Goal: Information Seeking & Learning: Learn about a topic

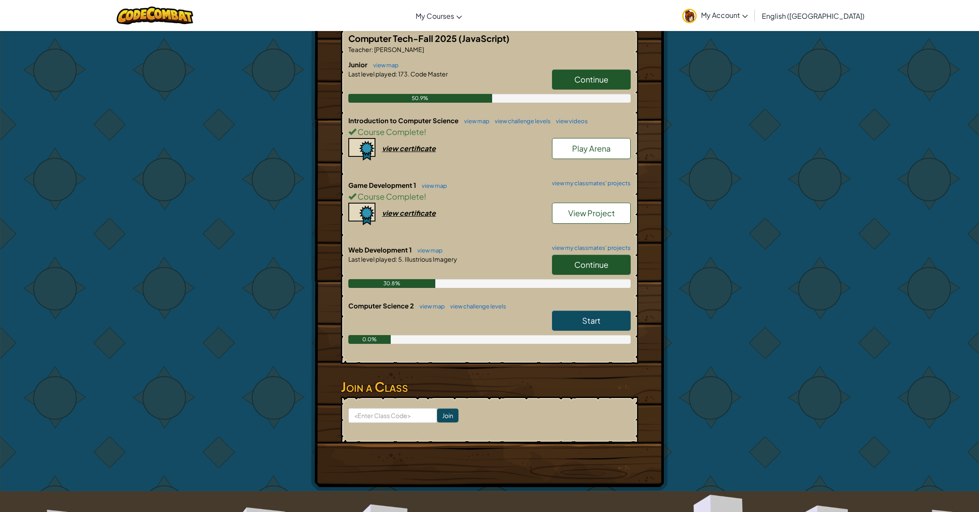
scroll to position [240, 0]
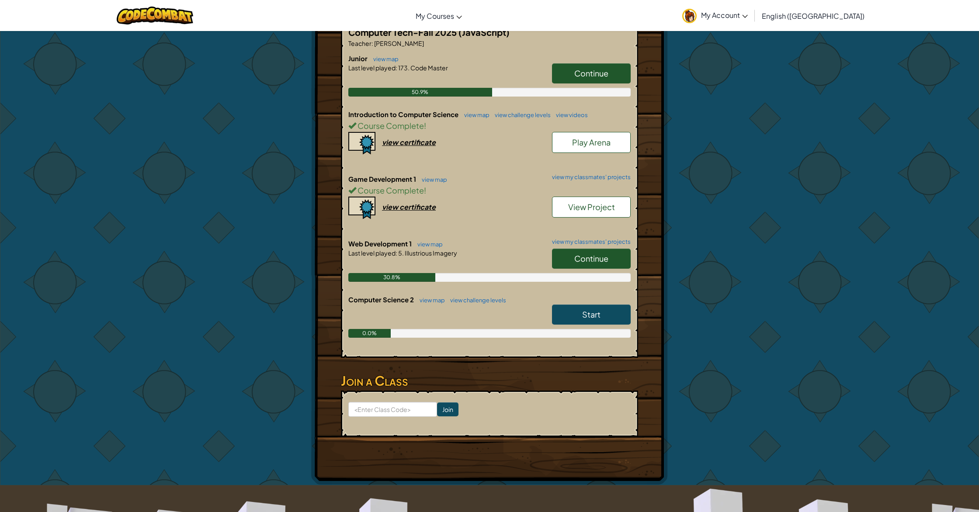
click at [593, 252] on link "Continue" at bounding box center [591, 259] width 79 height 20
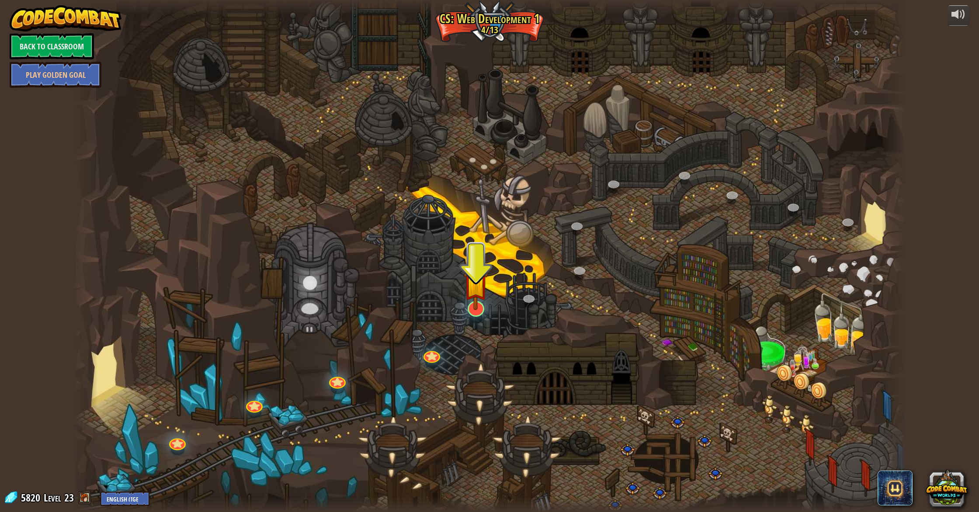
click at [463, 307] on div at bounding box center [490, 256] width 834 height 512
click at [471, 308] on img at bounding box center [476, 283] width 24 height 55
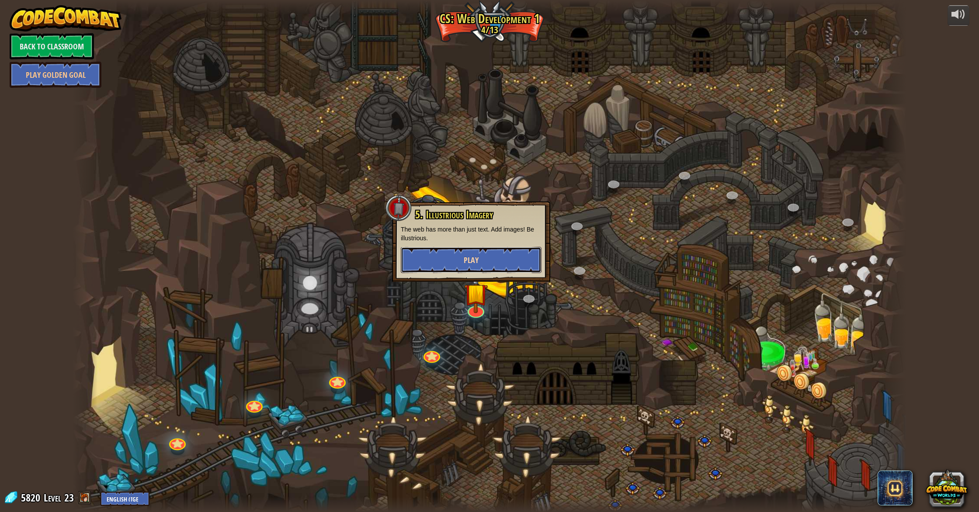
click at [509, 257] on button "Play" at bounding box center [471, 260] width 141 height 26
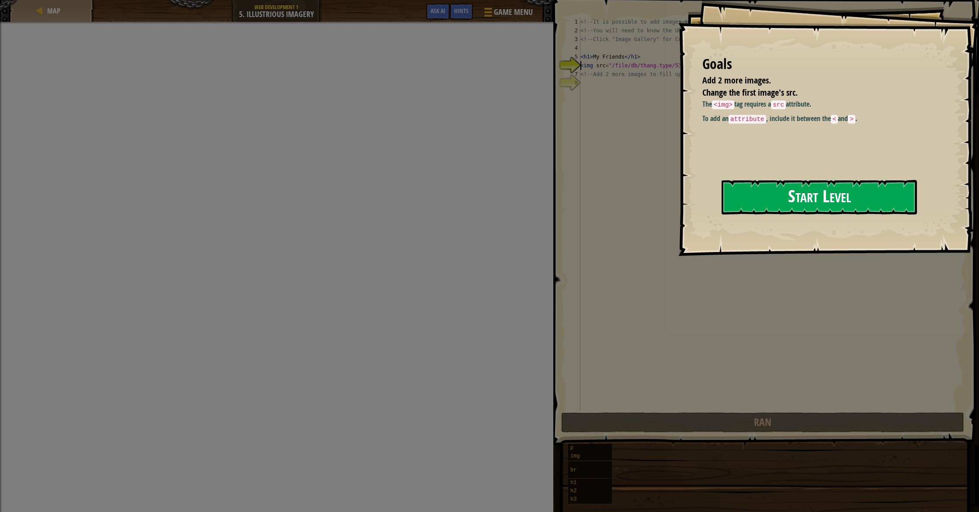
click at [863, 205] on button "Start Level" at bounding box center [818, 197] width 195 height 35
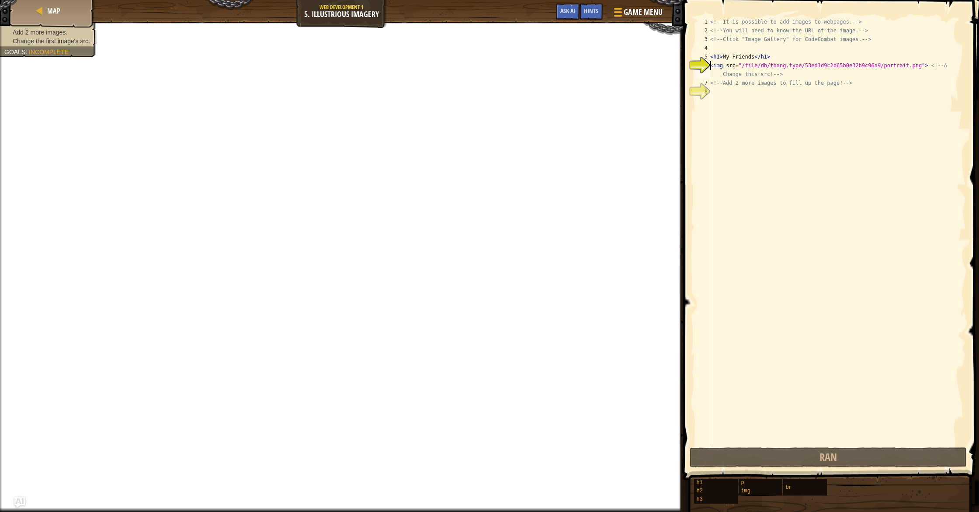
click at [718, 93] on div "<!-- It is possible to add images to webpages. --> <!-- You will need to know t…" at bounding box center [836, 240] width 257 height 446
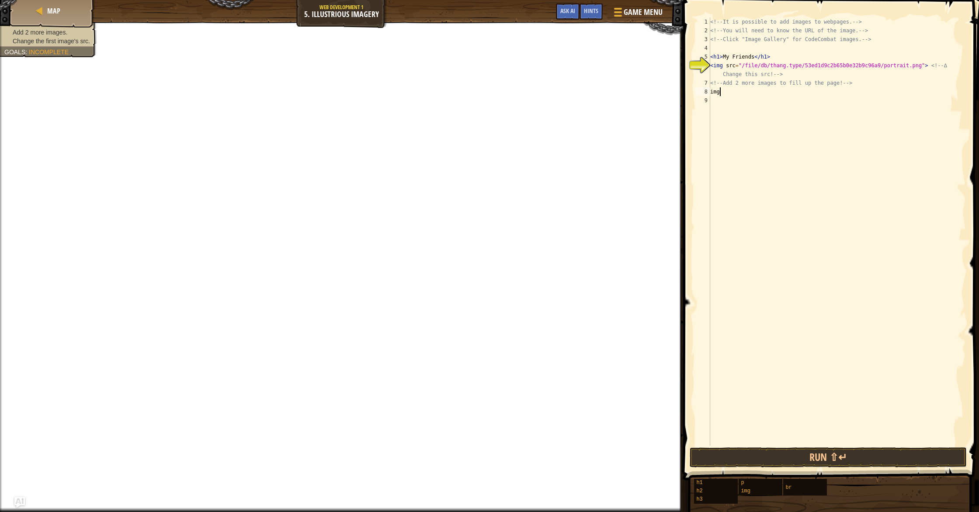
scroll to position [4, 0]
type textarea "i"
click at [899, 68] on div "<!-- It is possible to add images to webpages. --> <!-- You will need to know t…" at bounding box center [836, 240] width 257 height 446
type textarea "<img src="/file/db/thang.type/53ed1d9c2b65b0e32b9c96a9/portrait.png"> <!-- ∆ Ch…"
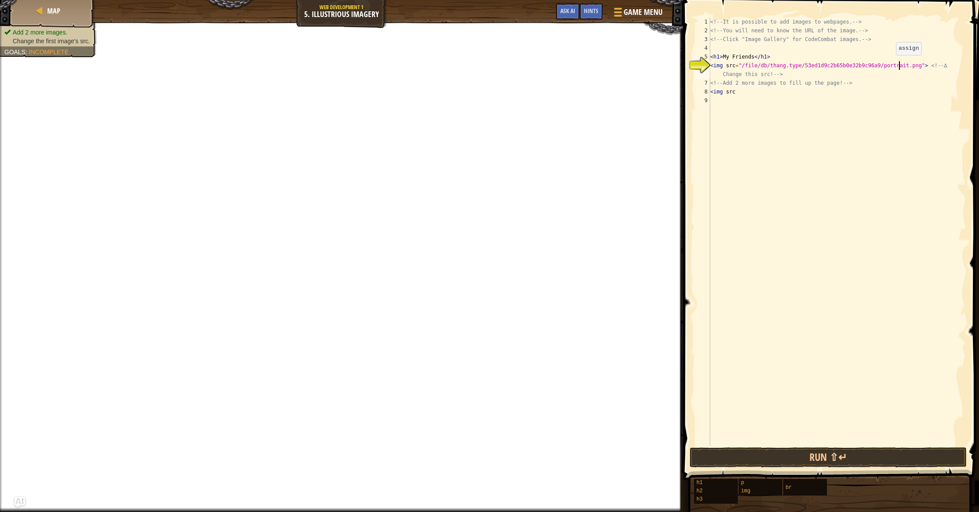
click at [888, 64] on div "<!-- It is possible to add images to webpages. --> <!-- You will need to know t…" at bounding box center [836, 240] width 257 height 446
click at [889, 69] on div "<!-- It is possible to add images to webpages. --> <!-- You will need to know t…" at bounding box center [836, 240] width 257 height 446
click at [933, 63] on div "<!-- It is possible to add images to webpages. --> <!-- You will need to know t…" at bounding box center [836, 240] width 257 height 446
click at [923, 67] on div "<!-- It is possible to add images to webpages. --> <!-- You will need to know t…" at bounding box center [836, 240] width 257 height 446
click at [921, 66] on div "<!-- It is possible to add images to webpages. --> <!-- You will need to know t…" at bounding box center [836, 240] width 257 height 446
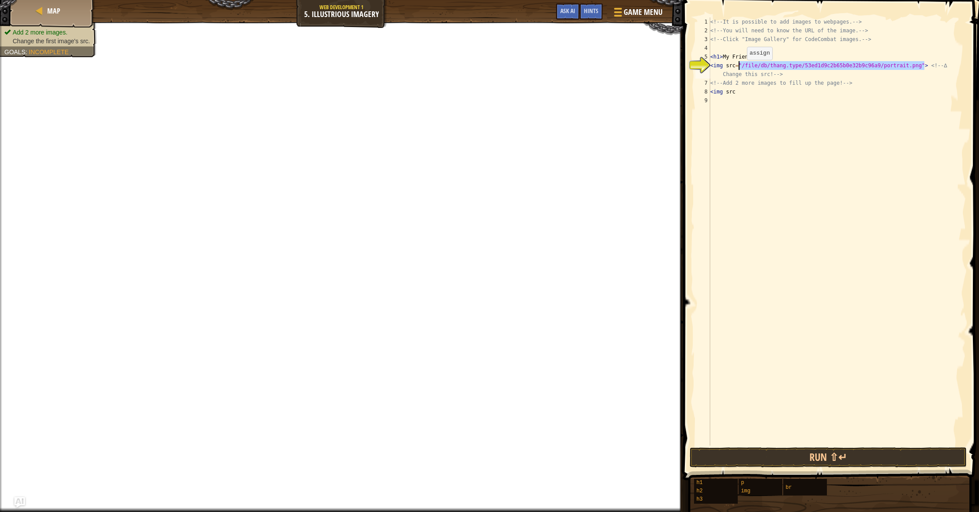
drag, startPoint x: 923, startPoint y: 66, endPoint x: 739, endPoint y: 69, distance: 183.5
click at [739, 69] on div "<!-- It is possible to add images to webpages. --> <!-- You will need to know t…" at bounding box center [836, 240] width 257 height 446
click at [755, 97] on div "<!-- It is possible to add images to webpages. --> <!-- You will need to know t…" at bounding box center [836, 240] width 257 height 446
click at [754, 94] on div "<!-- It is possible to add images to webpages. --> <!-- You will need to know t…" at bounding box center [836, 240] width 257 height 446
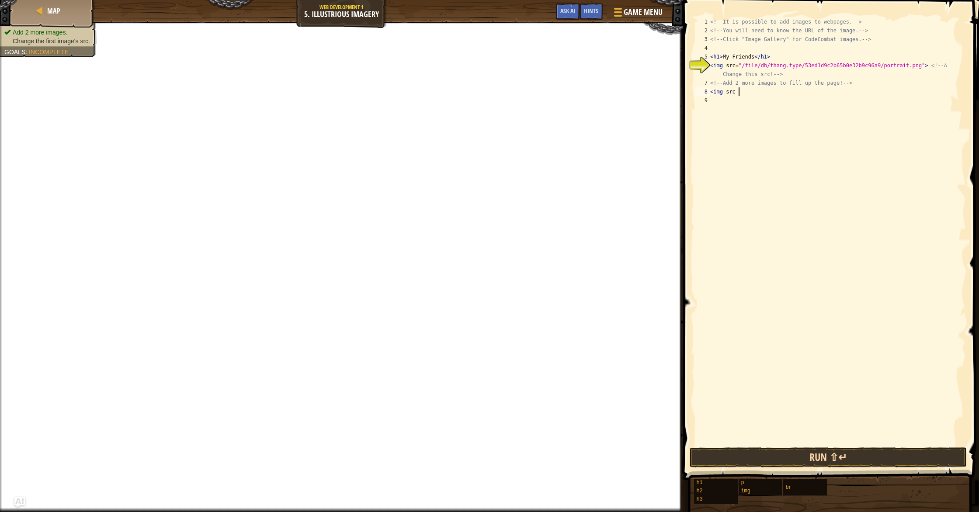
type textarea "<img src"
click at [866, 448] on button "Run ⇧↵" at bounding box center [827, 457] width 277 height 20
click at [866, 452] on button "Run ⇧↵" at bounding box center [827, 457] width 277 height 20
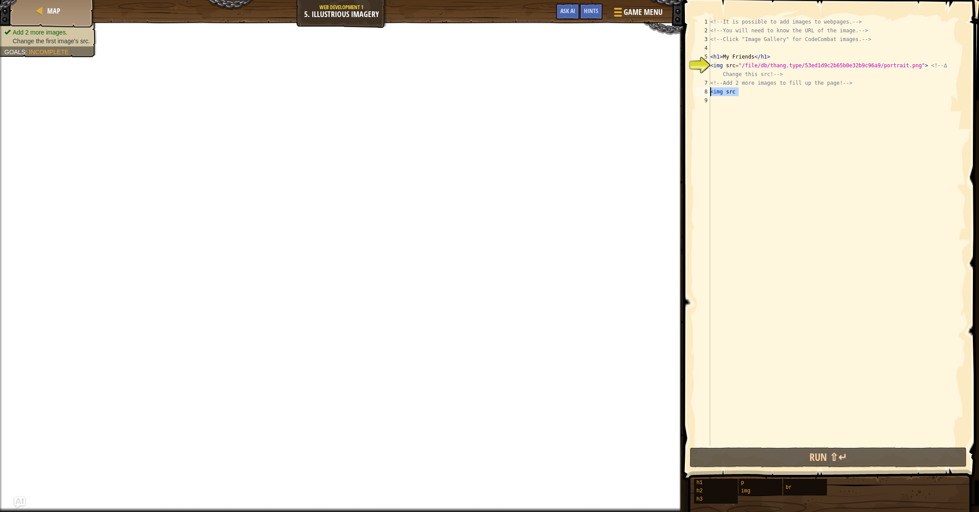
drag, startPoint x: 774, startPoint y: 95, endPoint x: 683, endPoint y: 88, distance: 90.7
click at [683, 88] on div "<img src 1 2 3 4 5 6 7 8 9 <!-- It is possible to add images to webpages. --> <…" at bounding box center [829, 257] width 298 height 506
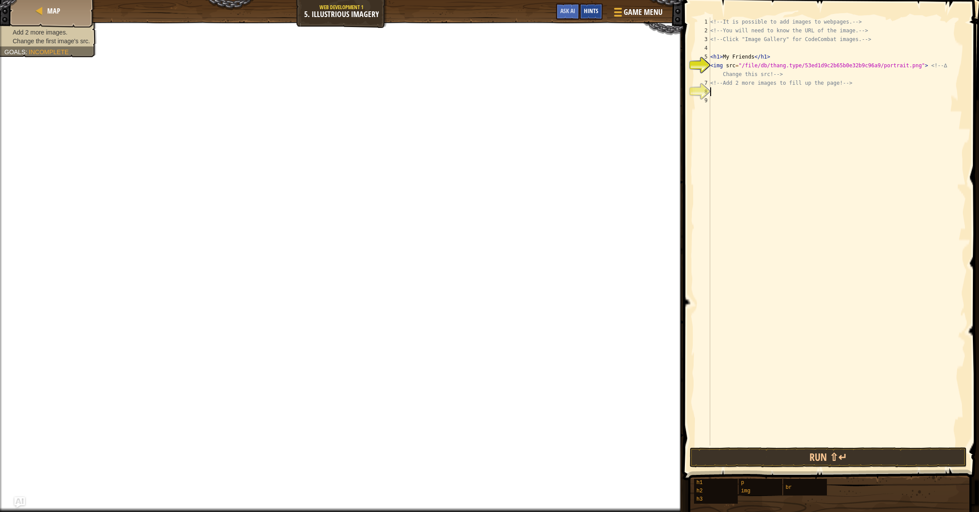
click at [588, 14] on span "Hints" at bounding box center [591, 11] width 14 height 8
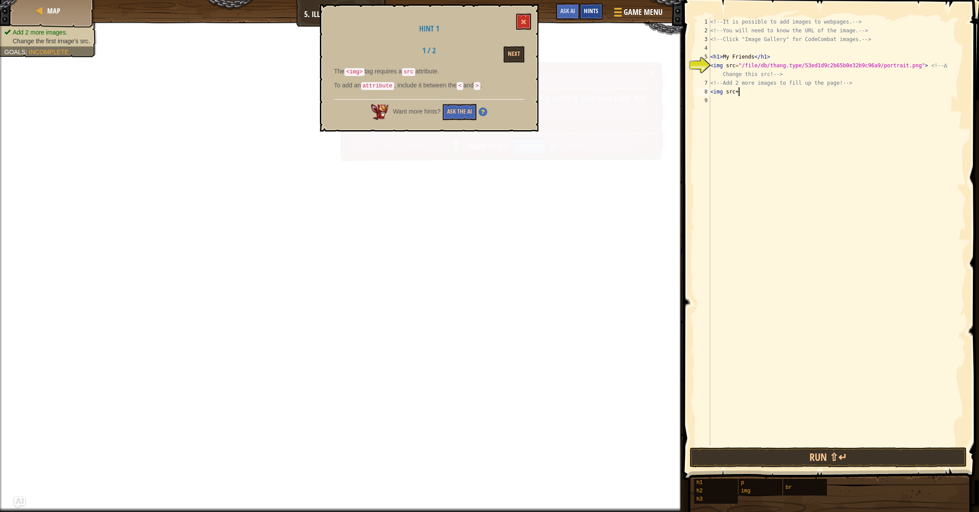
scroll to position [4, 2]
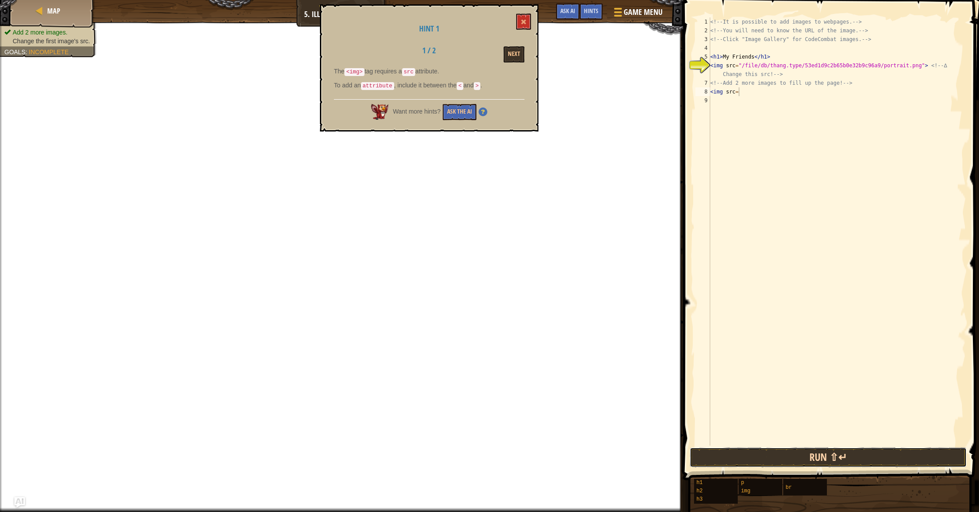
click at [829, 456] on button "Run ⇧↵" at bounding box center [827, 457] width 277 height 20
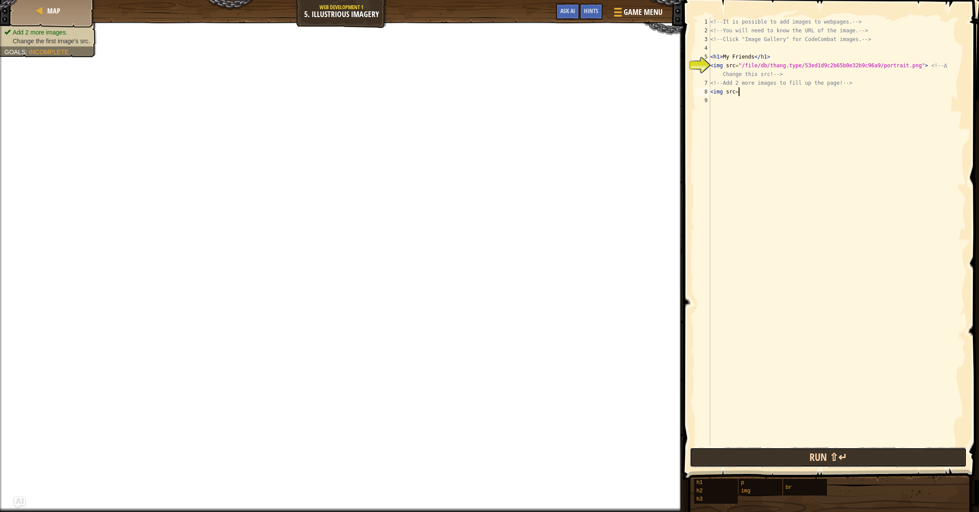
click at [828, 455] on button "Run ⇧↵" at bounding box center [827, 457] width 277 height 20
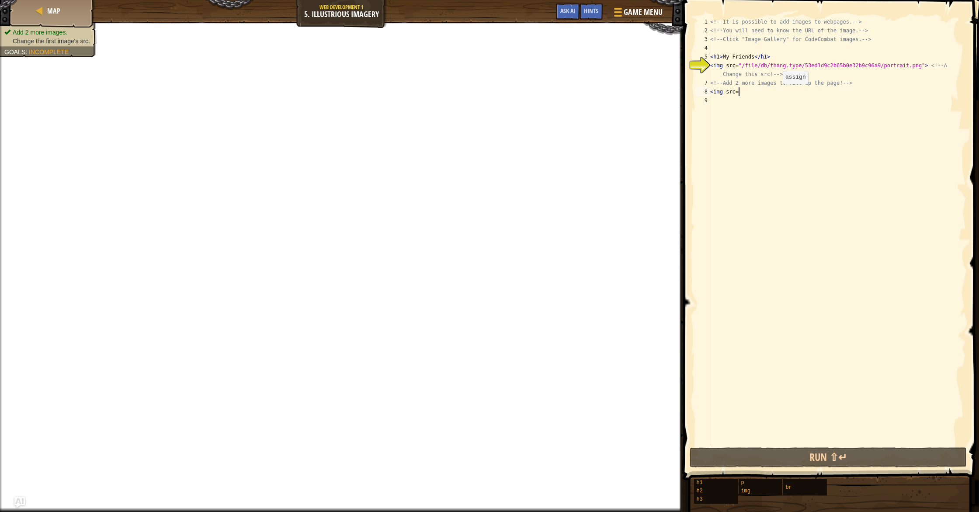
click at [775, 92] on div "<!-- It is possible to add images to webpages. --> <!-- You will need to know t…" at bounding box center [836, 240] width 257 height 446
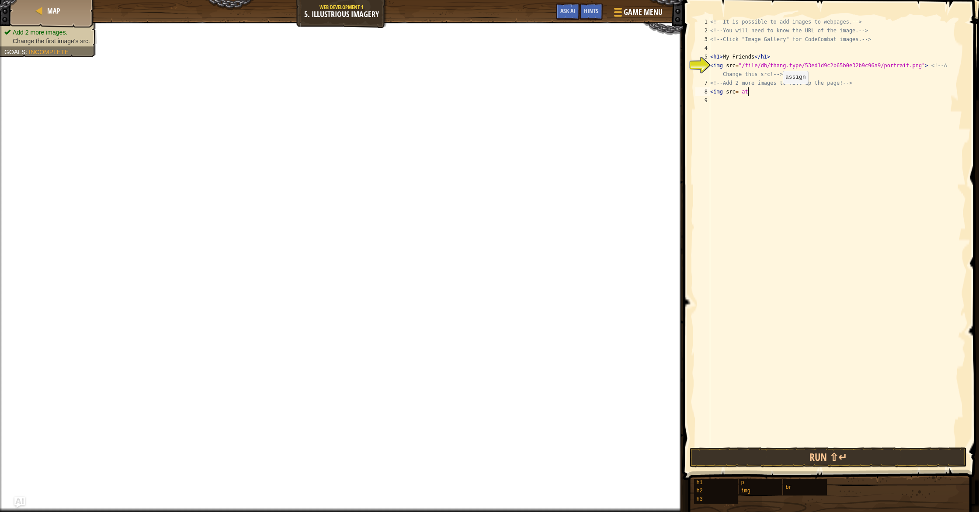
scroll to position [4, 3]
click at [591, 12] on span "Hints" at bounding box center [591, 11] width 14 height 8
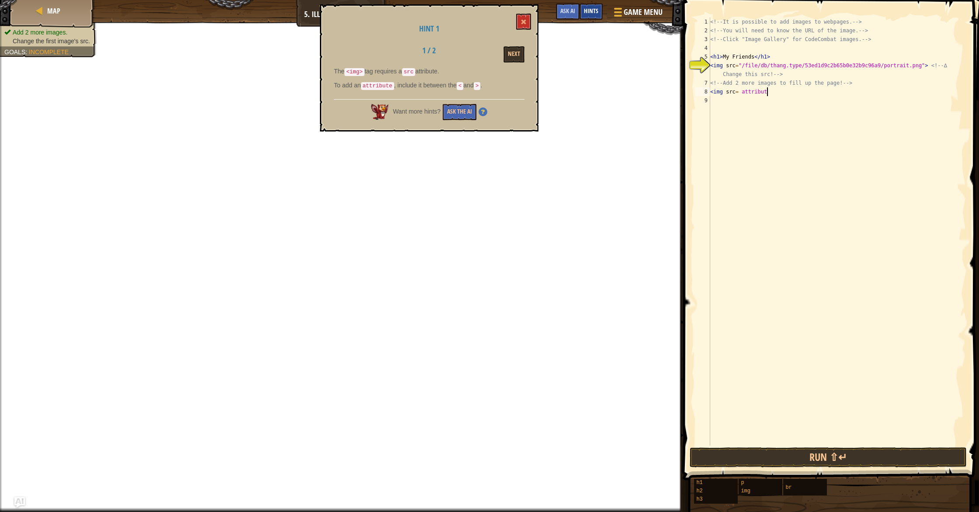
scroll to position [4, 4]
type textarea "<img src= attribute"
click at [919, 462] on button "Run ⇧↵" at bounding box center [827, 457] width 277 height 20
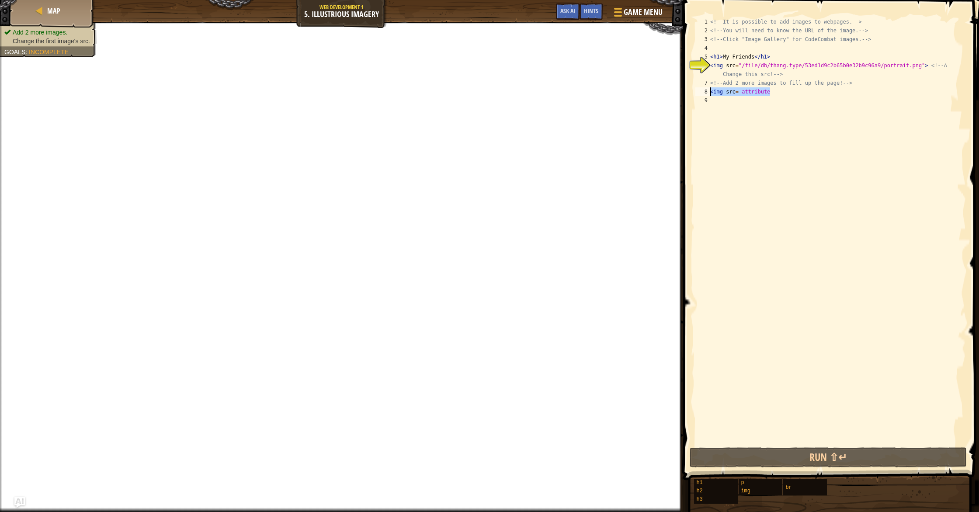
drag, startPoint x: 793, startPoint y: 94, endPoint x: 704, endPoint y: 93, distance: 89.6
click at [704, 95] on div "<img src= attribute 1 2 3 4 5 6 7 8 9 <!-- It is possible to add images to webp…" at bounding box center [829, 231] width 272 height 428
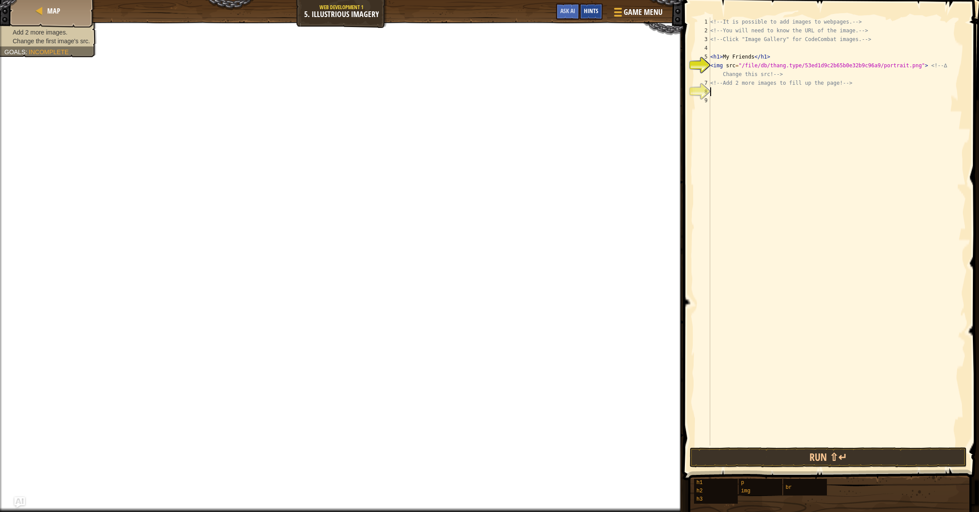
click at [591, 11] on span "Hints" at bounding box center [591, 11] width 14 height 8
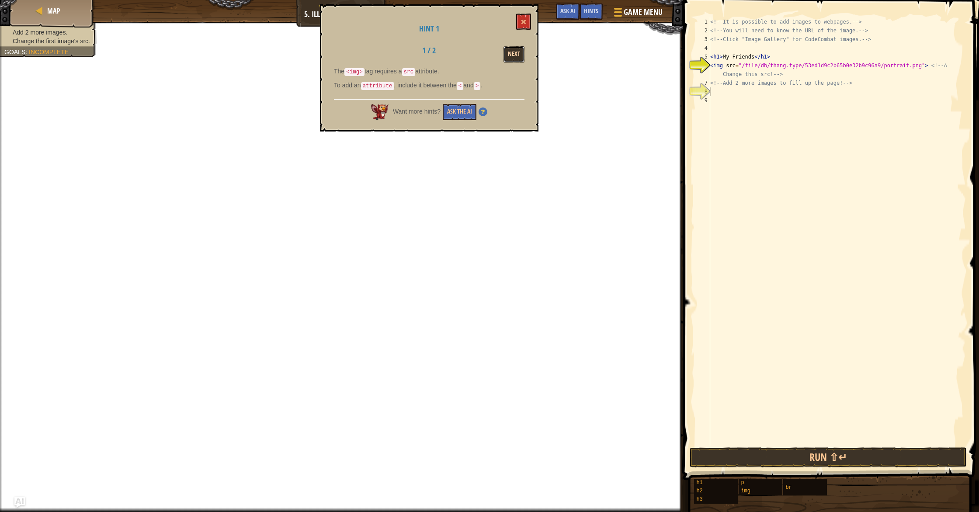
click at [506, 52] on button "Next" at bounding box center [513, 54] width 21 height 16
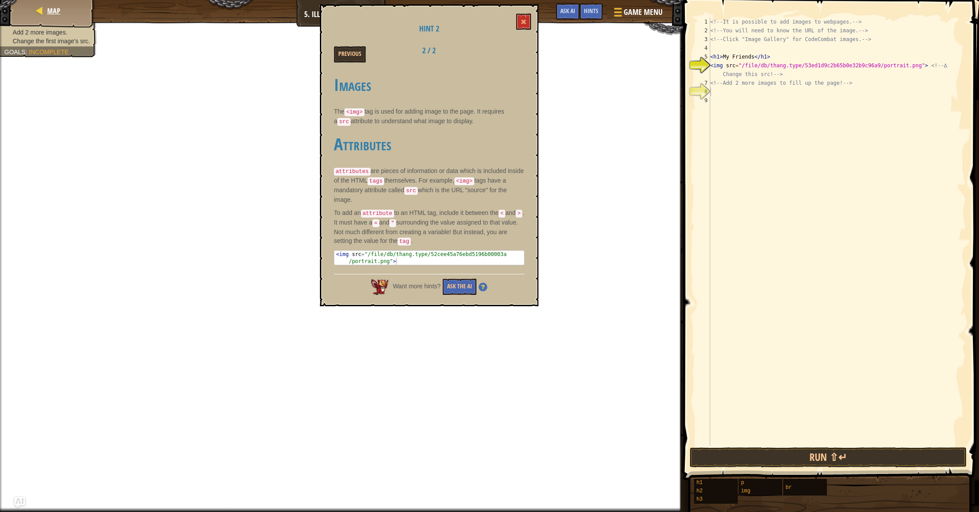
click at [45, 17] on div "Map" at bounding box center [52, 11] width 70 height 22
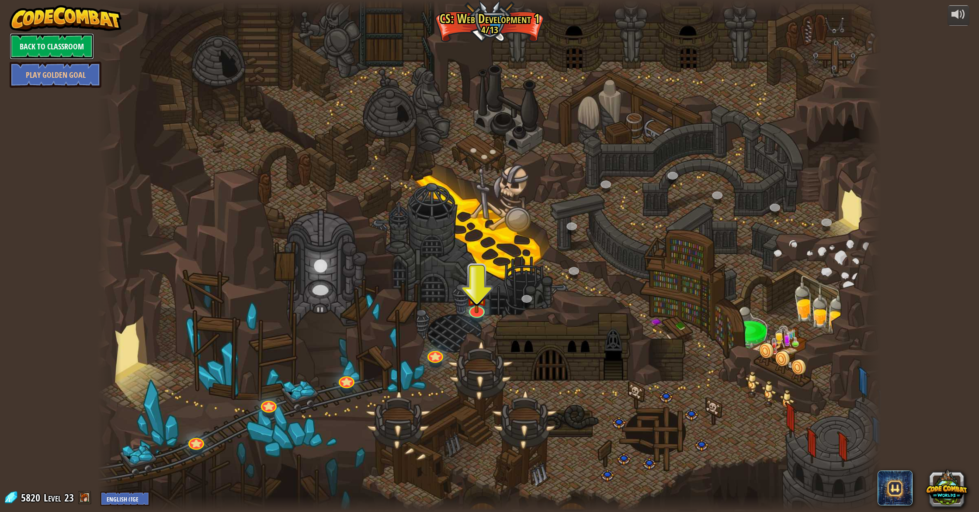
click at [45, 45] on link "Back to Classroom" at bounding box center [52, 46] width 84 height 26
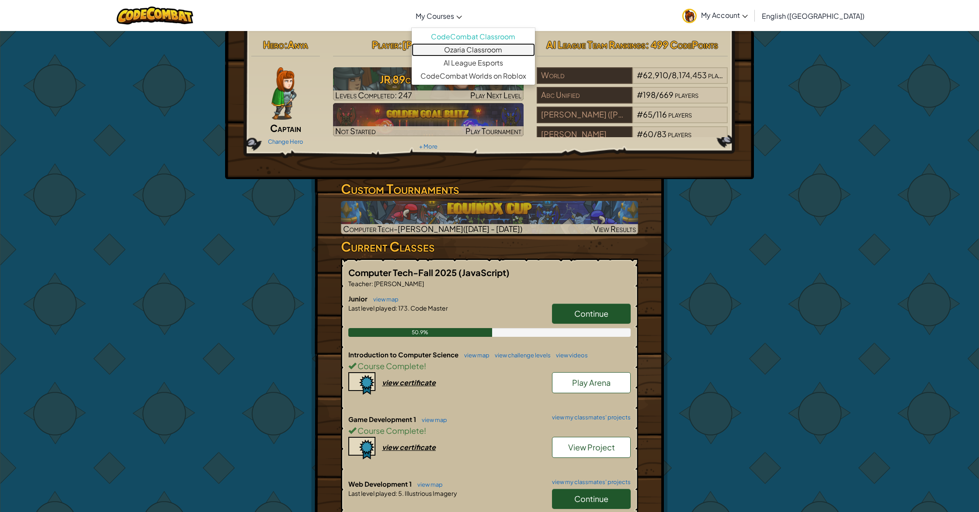
click at [503, 51] on link "Ozaria Classroom" at bounding box center [473, 49] width 123 height 13
click at [506, 52] on link "Ozaria Classroom" at bounding box center [473, 49] width 123 height 13
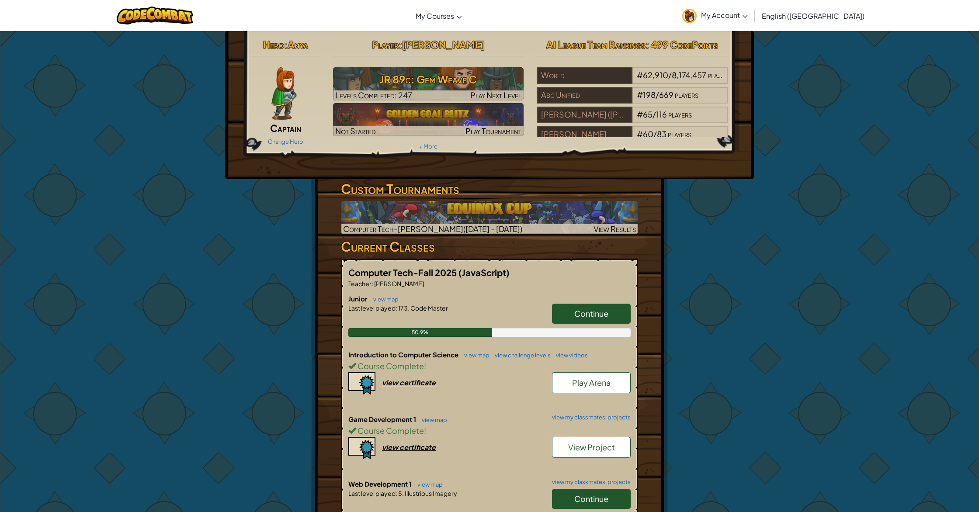
click at [429, 452] on div "Game Development 1 view map view my classmates' projects Course Complete ! View…" at bounding box center [489, 447] width 282 height 65
click at [423, 450] on div "view certificate" at bounding box center [409, 447] width 54 height 9
